Goal: Task Accomplishment & Management: Manage account settings

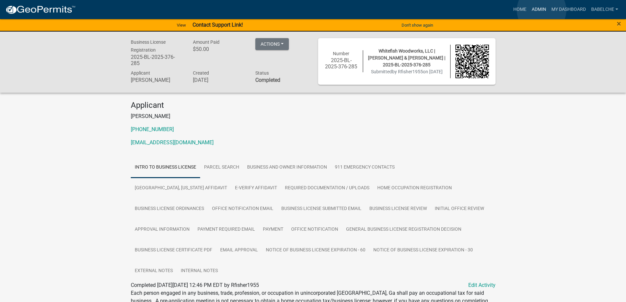
click at [541, 10] on link "Admin" at bounding box center [539, 9] width 20 height 12
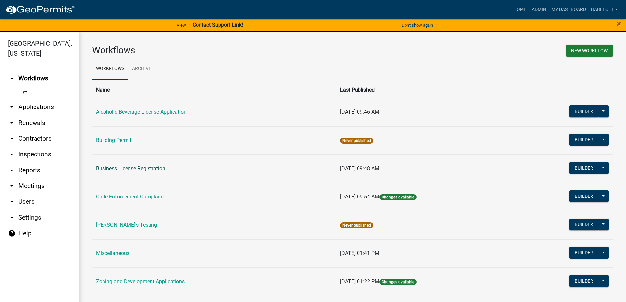
click at [151, 167] on link "Business License Registration" at bounding box center [130, 168] width 69 height 6
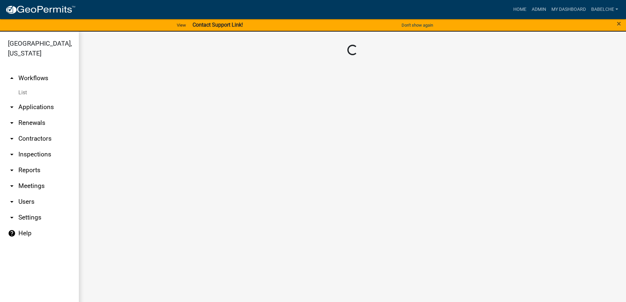
click at [151, 167] on main "Loading..." at bounding box center [352, 171] width 547 height 278
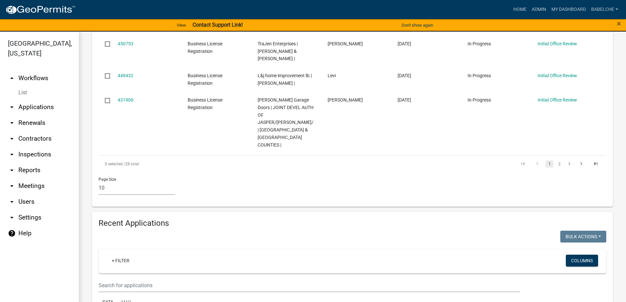
scroll to position [460, 0]
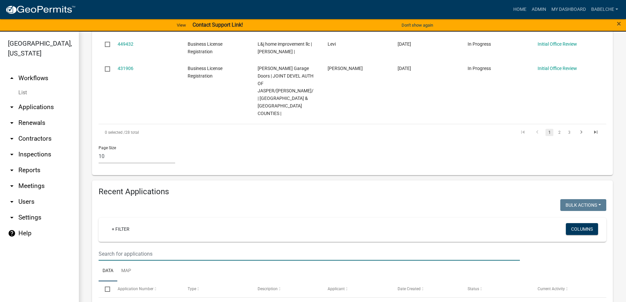
click at [177, 247] on input "text" at bounding box center [309, 253] width 421 height 13
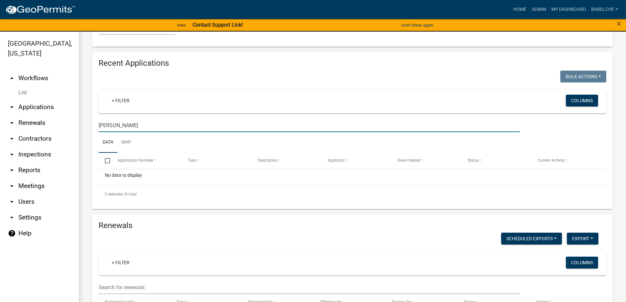
scroll to position [8, 0]
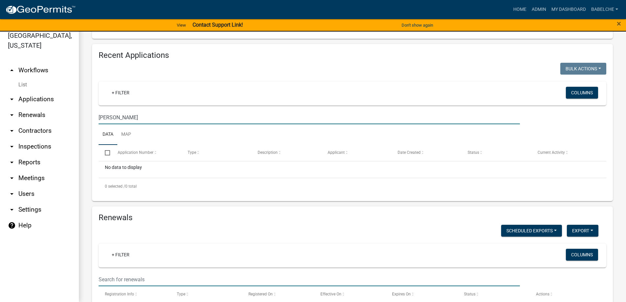
click at [167, 273] on input "text" at bounding box center [309, 279] width 421 height 13
click at [125, 111] on input "[PERSON_NAME]" at bounding box center [309, 117] width 421 height 13
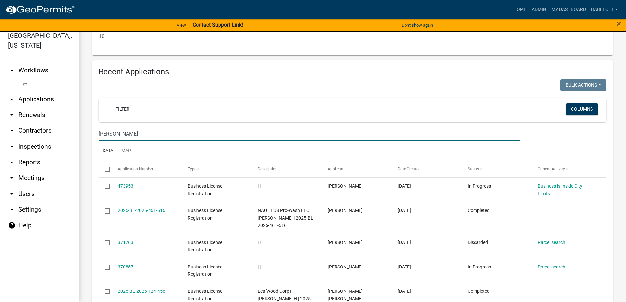
scroll to position [588, 0]
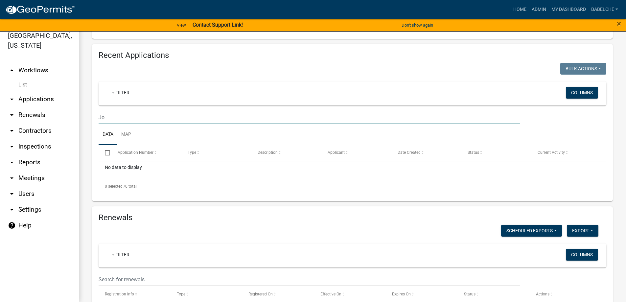
type input "J"
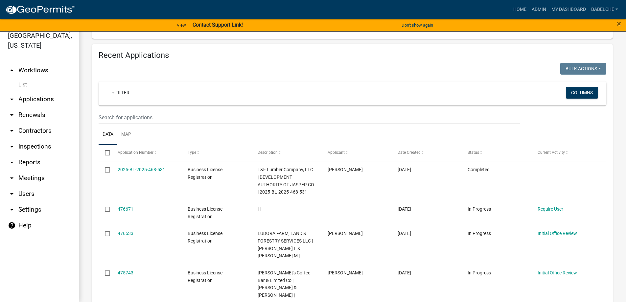
click at [41, 99] on link "arrow_drop_down Applications" at bounding box center [39, 99] width 79 height 16
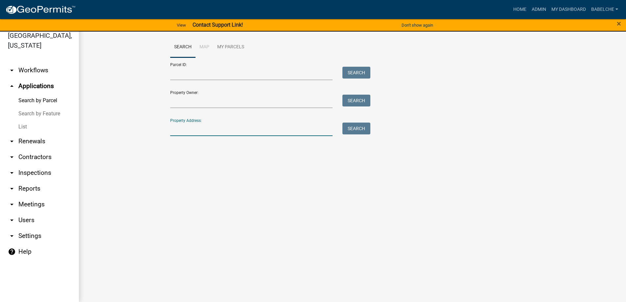
click at [204, 130] on input "Property Address:" at bounding box center [251, 129] width 163 height 13
click at [362, 127] on button "Search" at bounding box center [356, 129] width 28 height 12
click at [196, 129] on input "440 Countyline" at bounding box center [251, 129] width 163 height 13
type input "440 County line"
click at [223, 121] on div "Property Address: 440 County line Search" at bounding box center [268, 124] width 197 height 23
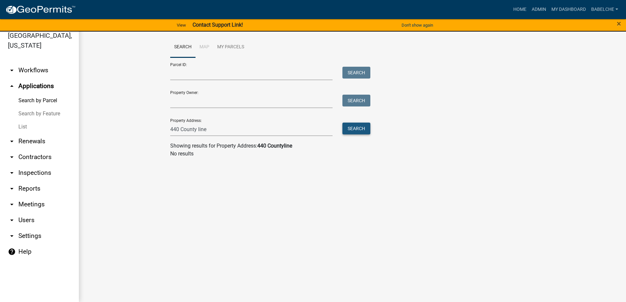
click at [351, 128] on button "Search" at bounding box center [356, 129] width 28 height 12
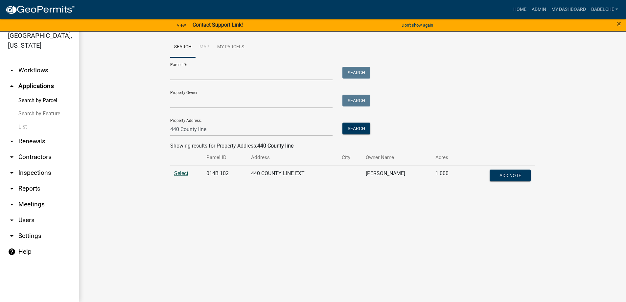
click at [181, 174] on span "Select" at bounding box center [181, 173] width 14 height 6
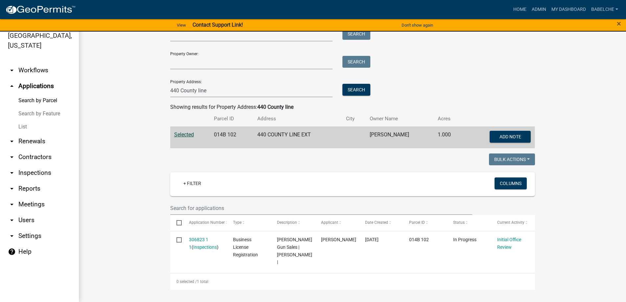
scroll to position [40, 0]
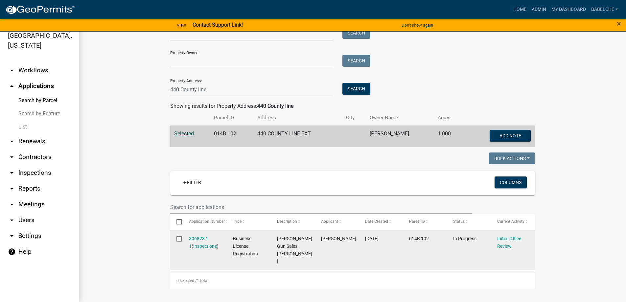
click at [202, 242] on div "306823 1 1 ( Inspections )" at bounding box center [205, 242] width 32 height 15
click at [190, 240] on link "306823 1 1" at bounding box center [198, 242] width 19 height 13
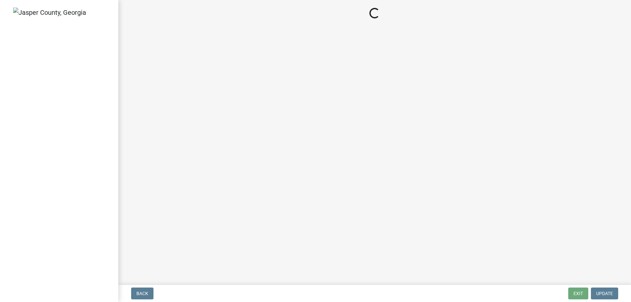
click at [190, 240] on main "Loading..." at bounding box center [374, 141] width 512 height 282
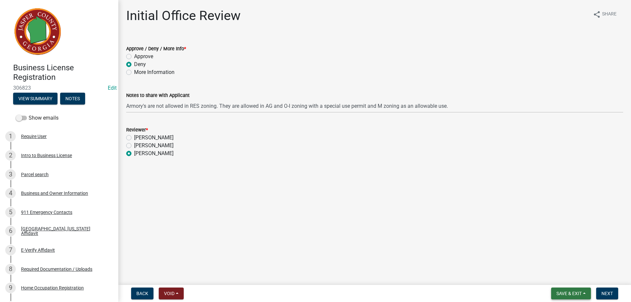
click at [553, 294] on button "Save & Exit" at bounding box center [571, 293] width 40 height 12
click at [554, 275] on button "Save & Exit" at bounding box center [564, 276] width 53 height 16
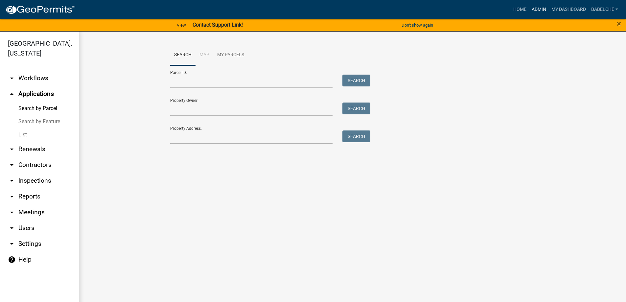
click at [539, 7] on link "Admin" at bounding box center [539, 9] width 20 height 12
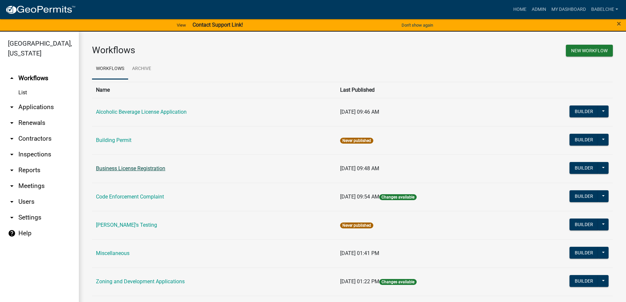
click at [159, 170] on link "Business License Registration" at bounding box center [130, 168] width 69 height 6
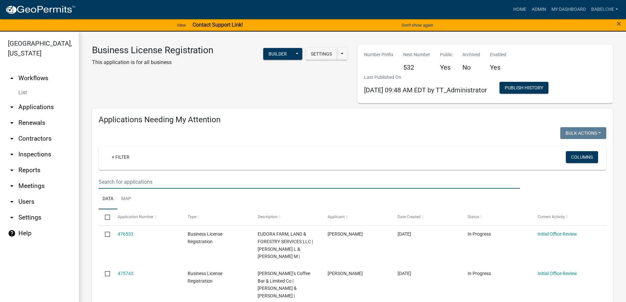
click at [164, 180] on input "text" at bounding box center [309, 181] width 421 height 13
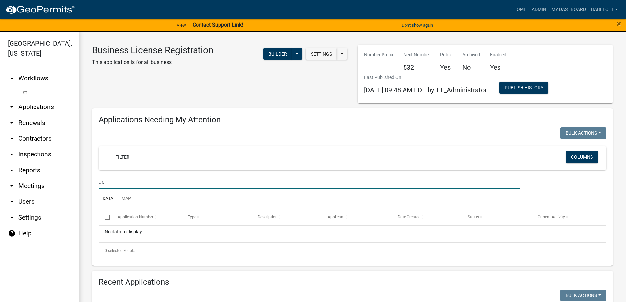
type input "J"
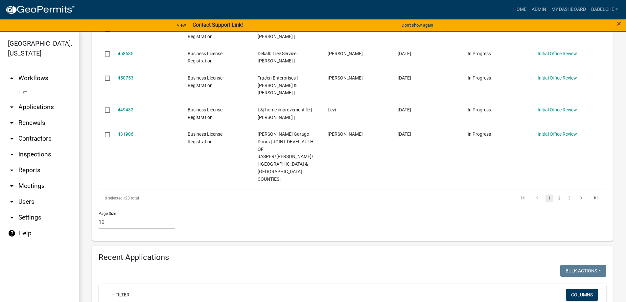
scroll to position [427, 0]
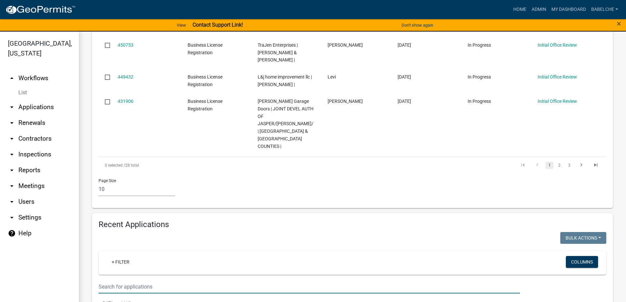
click at [140, 280] on input "text" at bounding box center [309, 286] width 421 height 13
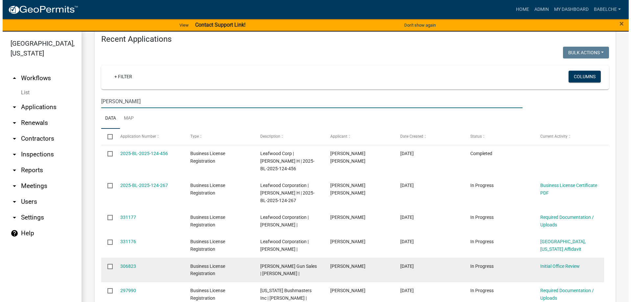
scroll to position [624, 0]
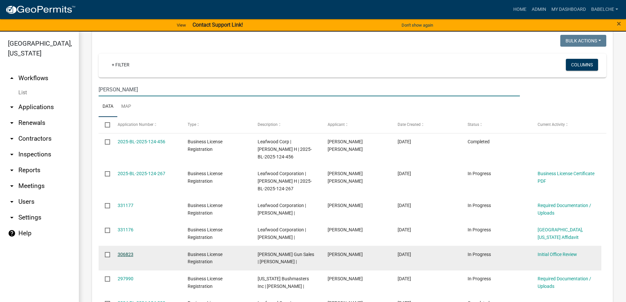
type input "Johns"
click at [132, 252] on link "306823" at bounding box center [126, 254] width 16 height 5
